Goal: Information Seeking & Learning: Learn about a topic

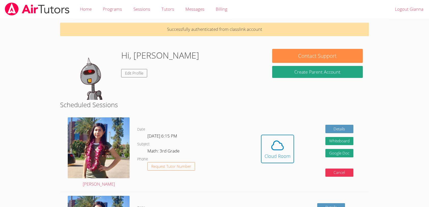
click at [283, 151] on icon at bounding box center [277, 145] width 14 height 14
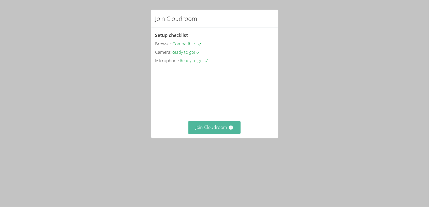
click at [223, 134] on button "Join Cloudroom" at bounding box center [214, 127] width 52 height 12
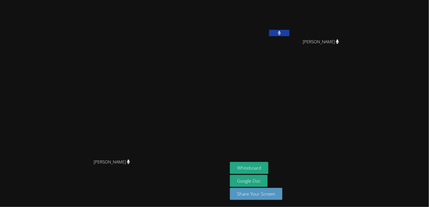
click at [152, 155] on video at bounding box center [114, 93] width 76 height 126
click at [268, 164] on button "Whiteboard" at bounding box center [249, 168] width 38 height 12
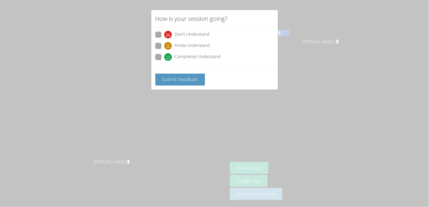
click at [186, 55] on span "Completely Understand" at bounding box center [198, 57] width 46 height 8
click at [169, 55] on input "Completely Understand" at bounding box center [166, 56] width 4 height 4
radio input "true"
click at [187, 77] on span "Submit Feedback" at bounding box center [180, 79] width 36 height 6
